Goal: Transaction & Acquisition: Obtain resource

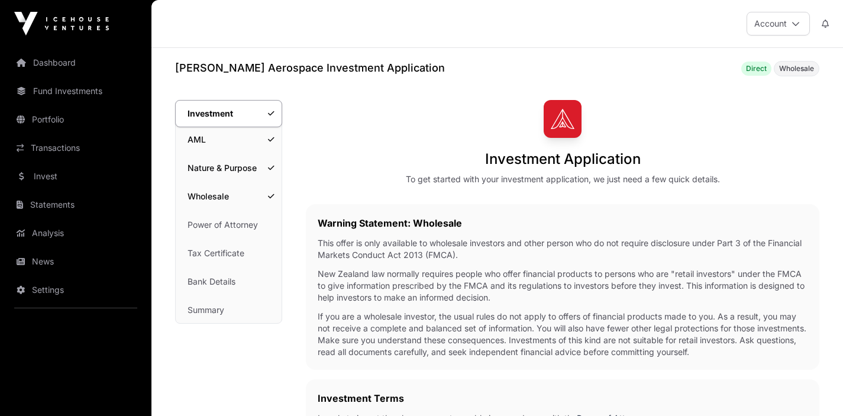
click at [42, 62] on link "Dashboard" at bounding box center [75, 63] width 133 height 26
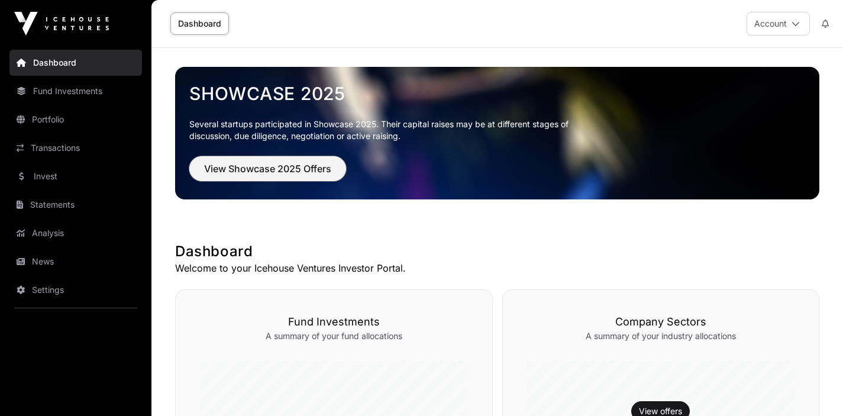
click at [295, 173] on span "View Showcase 2025 Offers" at bounding box center [267, 169] width 127 height 14
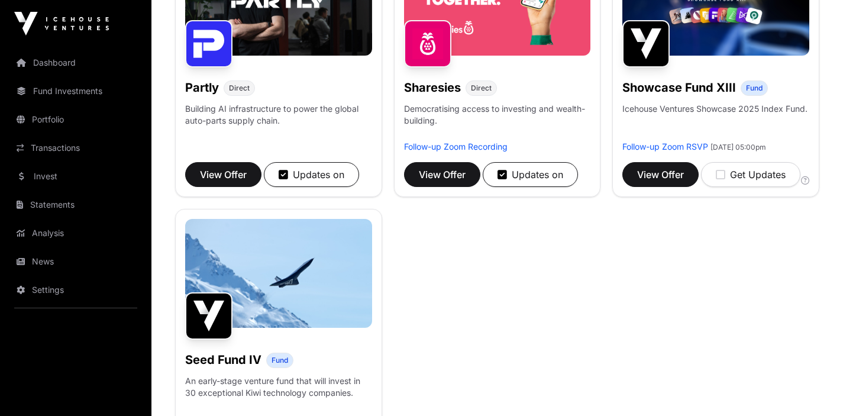
scroll to position [795, 0]
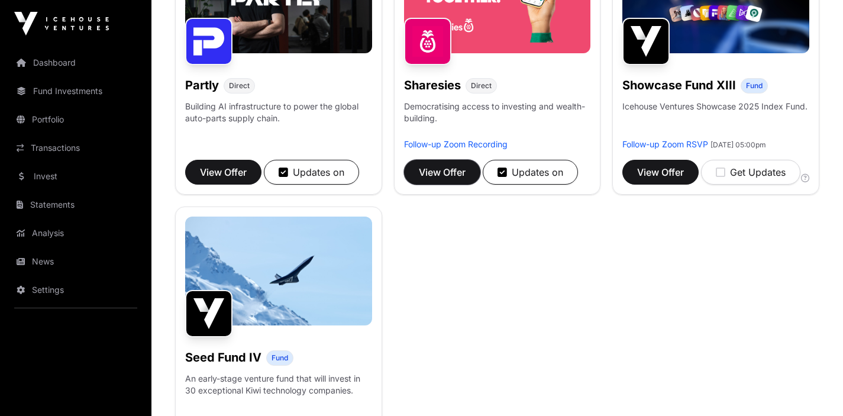
click at [446, 172] on span "View Offer" at bounding box center [442, 172] width 47 height 14
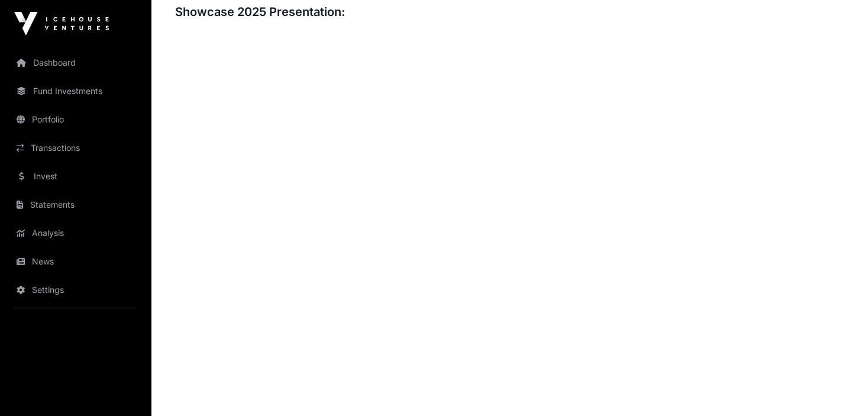
scroll to position [1314, 0]
